Goal: Subscribe to service/newsletter

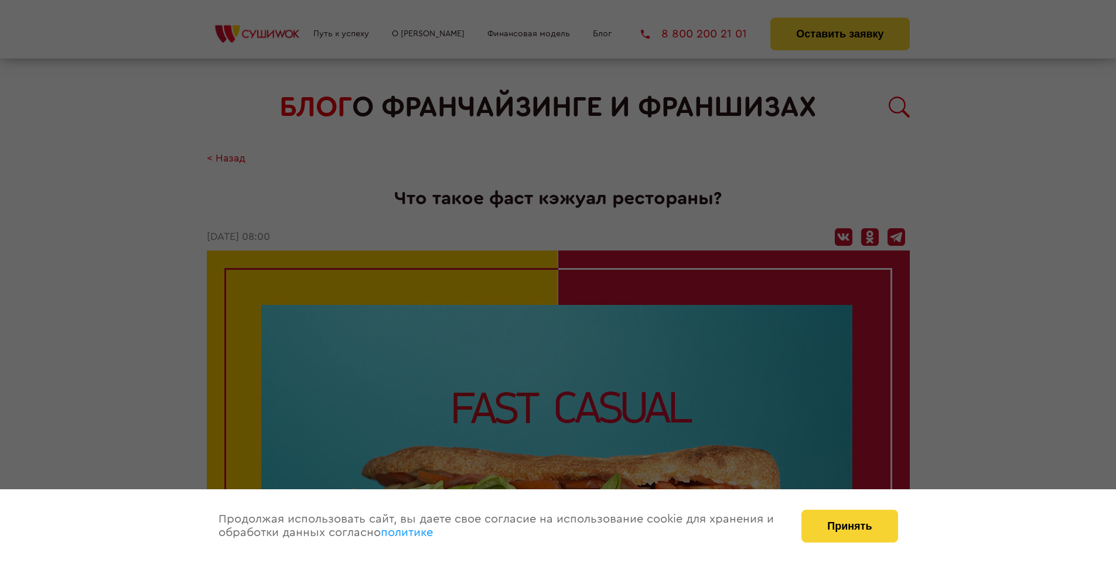
scroll to position [1887, 0]
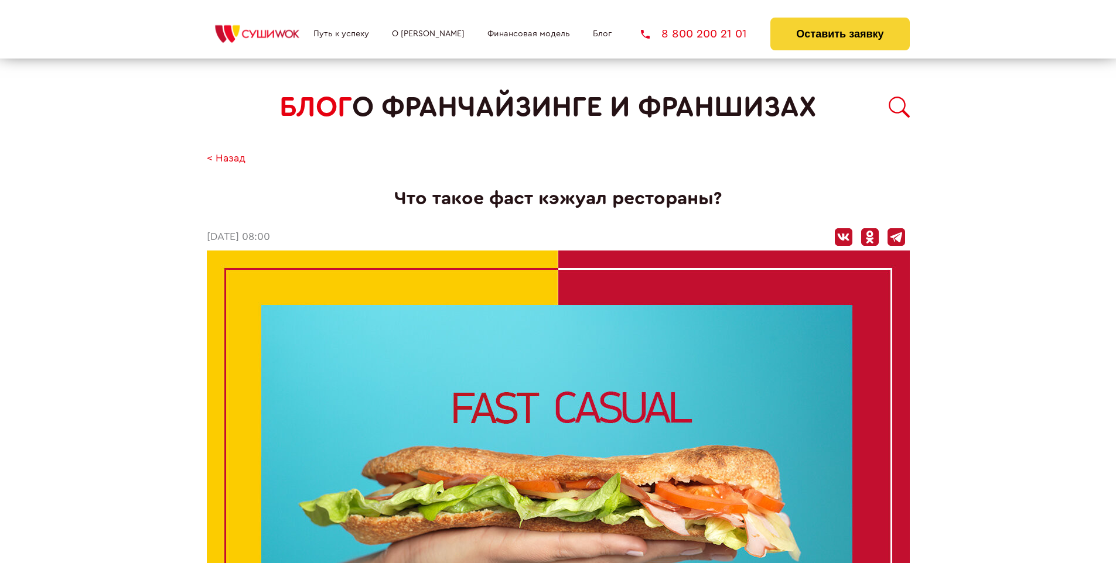
scroll to position [1887, 0]
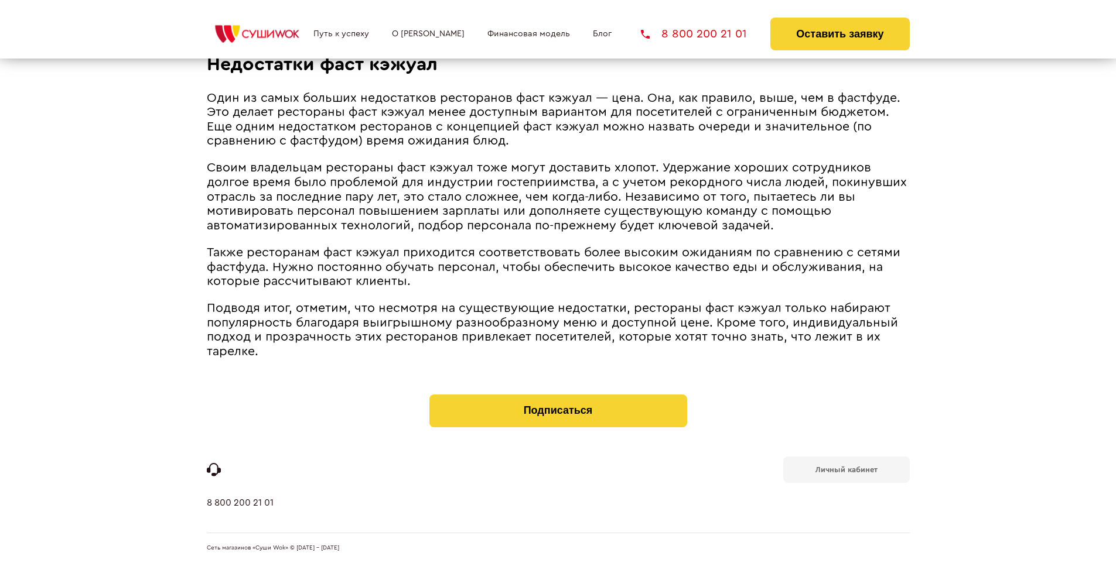
click at [846, 468] on b "Личный кабинет" at bounding box center [846, 470] width 62 height 8
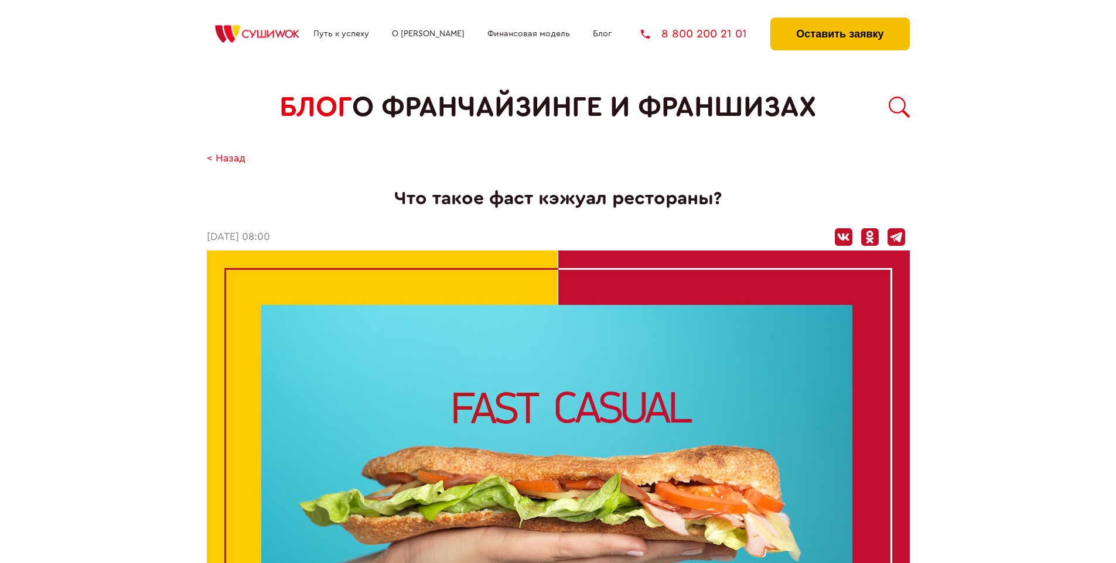
click at [839, 20] on button "Оставить заявку" at bounding box center [839, 34] width 139 height 33
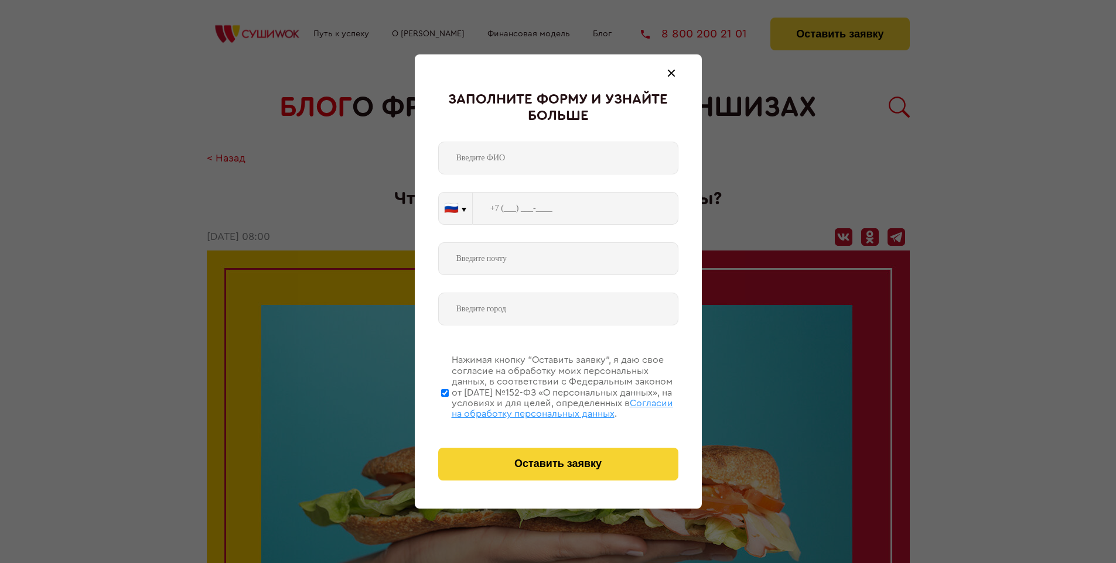
click at [543, 407] on span "Согласии на обработку персональных данных" at bounding box center [561, 409] width 221 height 20
click at [449, 407] on input "Нажимая кнопку “Оставить заявку”, я даю свое согласие на обработку моих персона…" at bounding box center [445, 393] width 8 height 94
checkbox input "false"
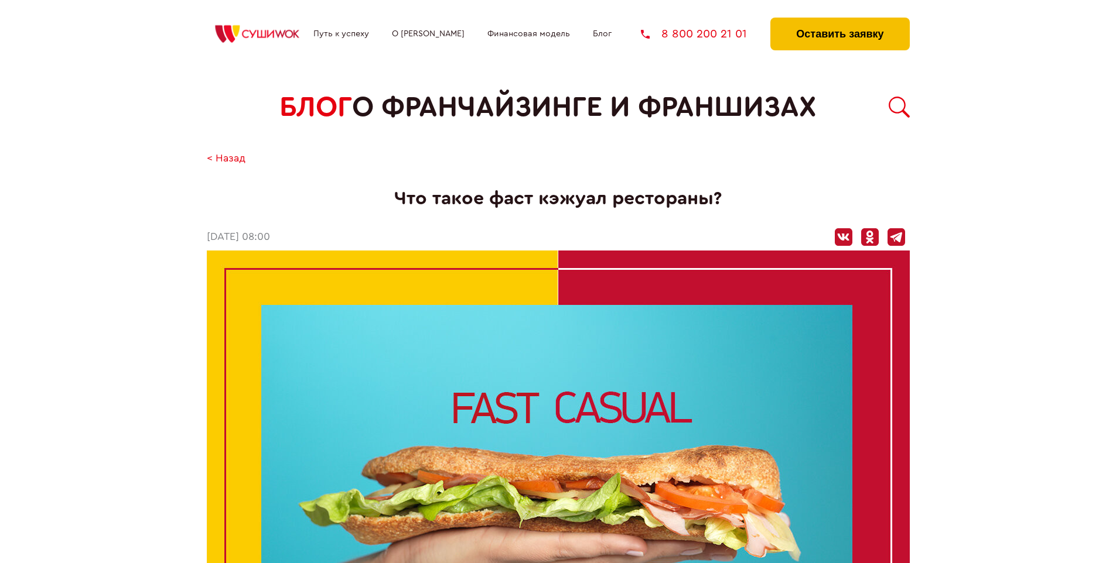
click at [839, 20] on button "Оставить заявку" at bounding box center [839, 34] width 139 height 33
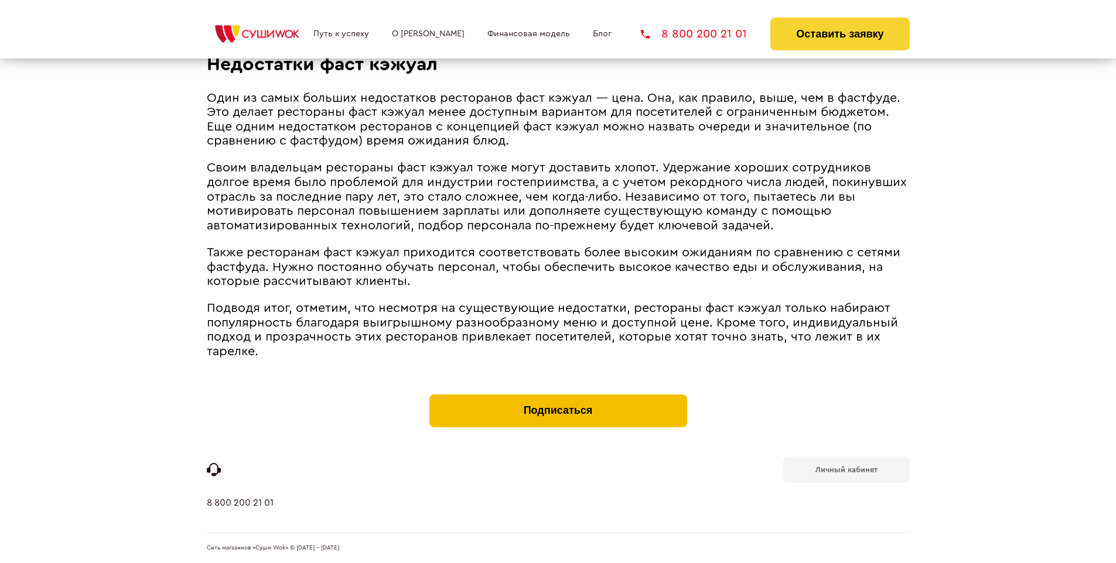
click at [557, 397] on button "Подписаться" at bounding box center [558, 411] width 258 height 33
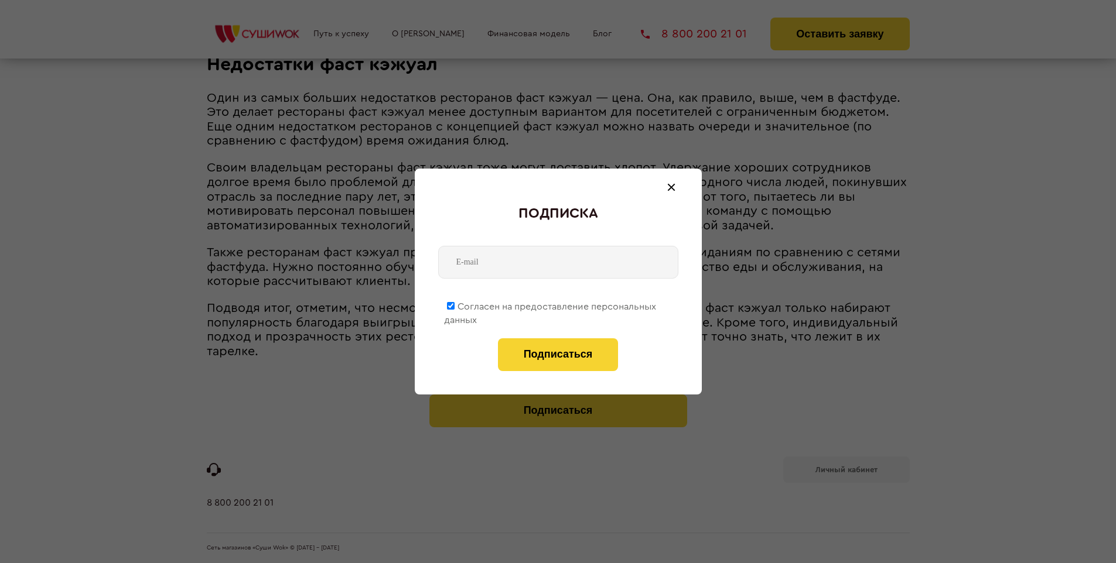
click at [550, 305] on span "Согласен на предоставление персональных данных" at bounding box center [550, 313] width 212 height 23
click at [454, 305] on input "Согласен на предоставление персональных данных" at bounding box center [451, 306] width 8 height 8
checkbox input "false"
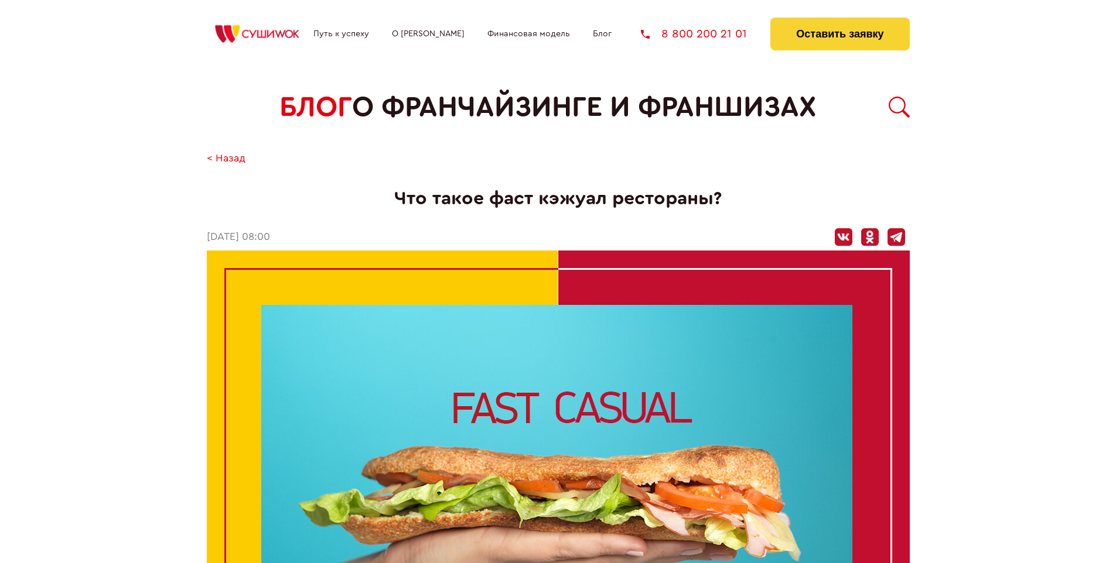
scroll to position [1887, 0]
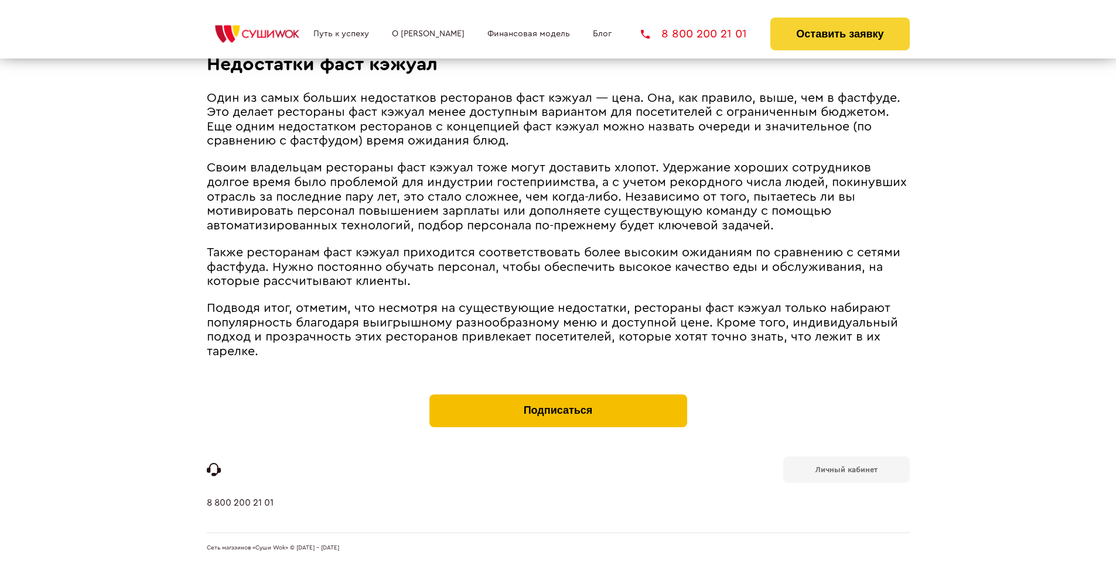
click at [557, 397] on button "Подписаться" at bounding box center [558, 411] width 258 height 33
